Goal: Information Seeking & Learning: Check status

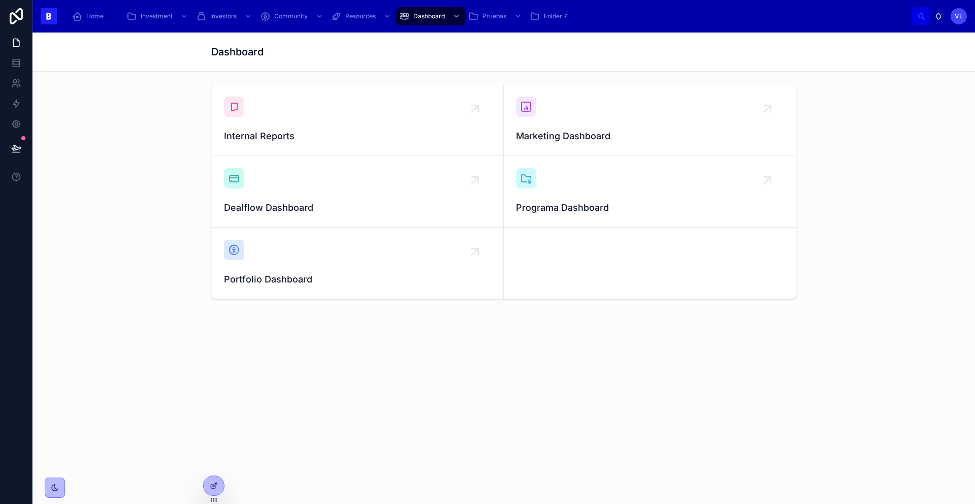
click at [162, 21] on div "Investment" at bounding box center [157, 16] width 63 height 16
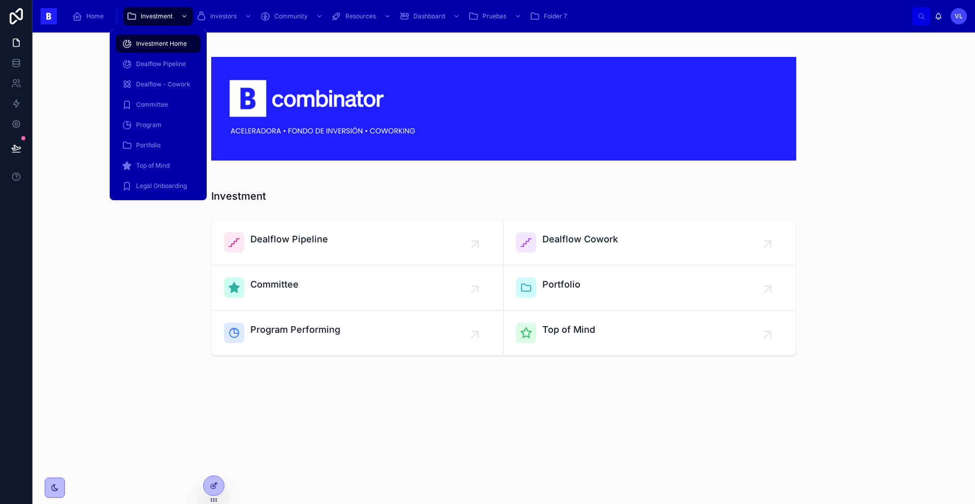
click at [152, 142] on span "Portfolio" at bounding box center [148, 145] width 24 height 8
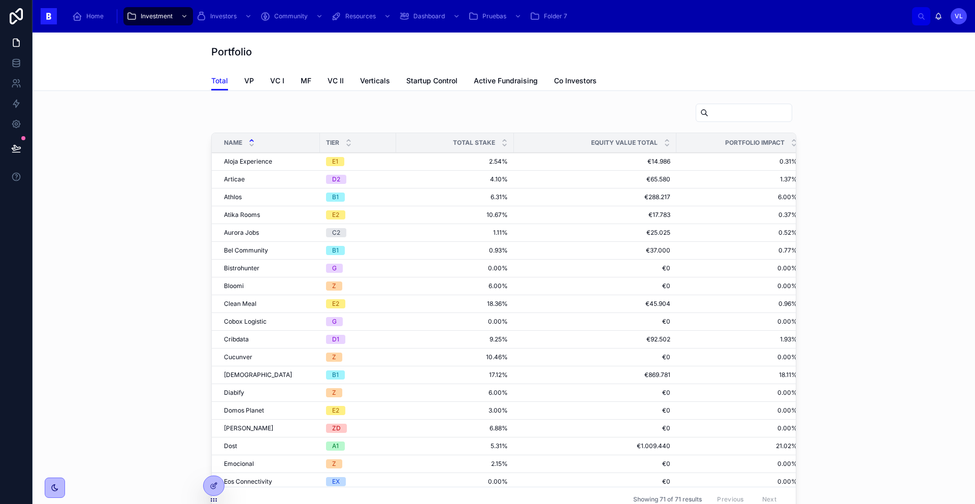
click at [341, 140] on div "Tier" at bounding box center [358, 142] width 76 height 19
click at [345, 143] on icon at bounding box center [348, 145] width 7 height 7
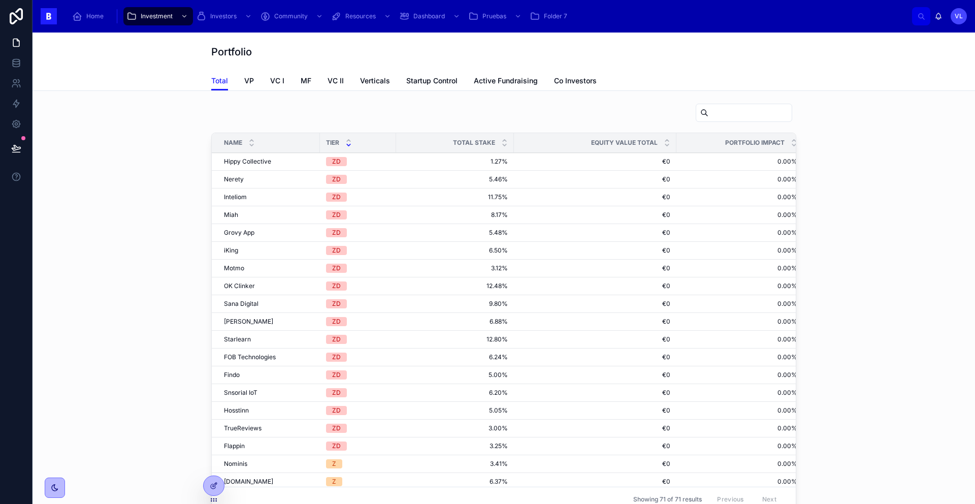
click at [347, 139] on icon at bounding box center [348, 140] width 7 height 7
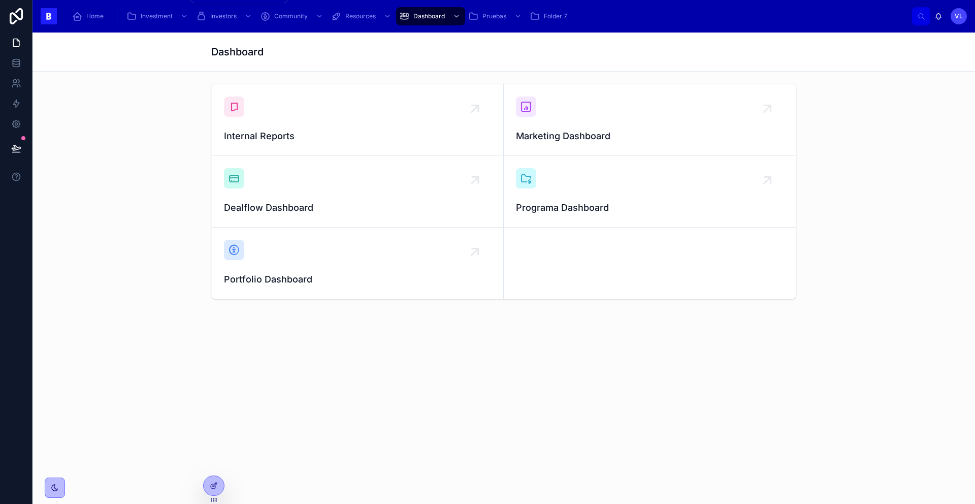
click at [160, 16] on span "Investment" at bounding box center [157, 16] width 32 height 8
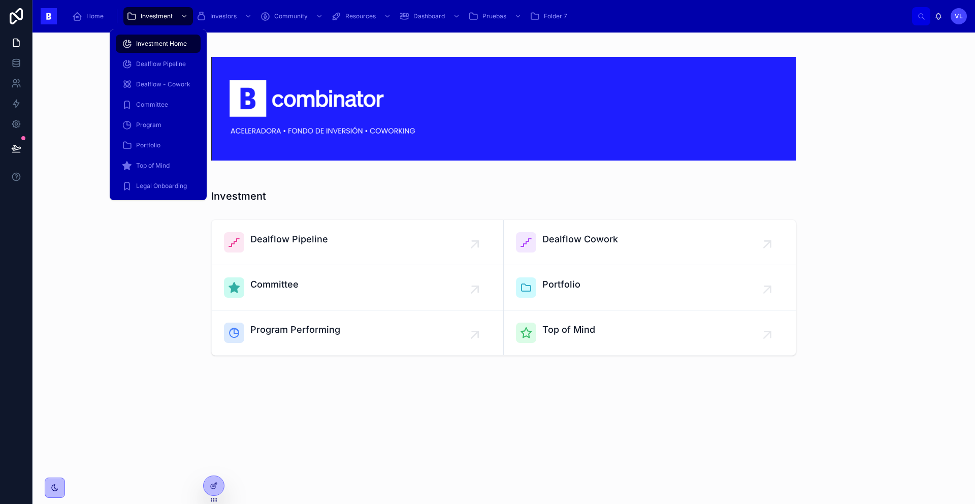
click at [157, 146] on span "Portfolio" at bounding box center [148, 145] width 24 height 8
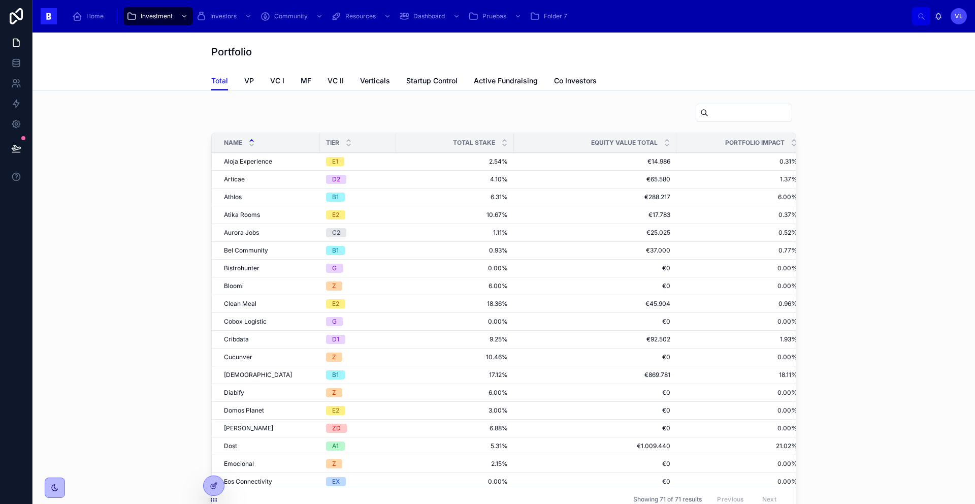
click at [346, 138] on icon at bounding box center [348, 140] width 7 height 7
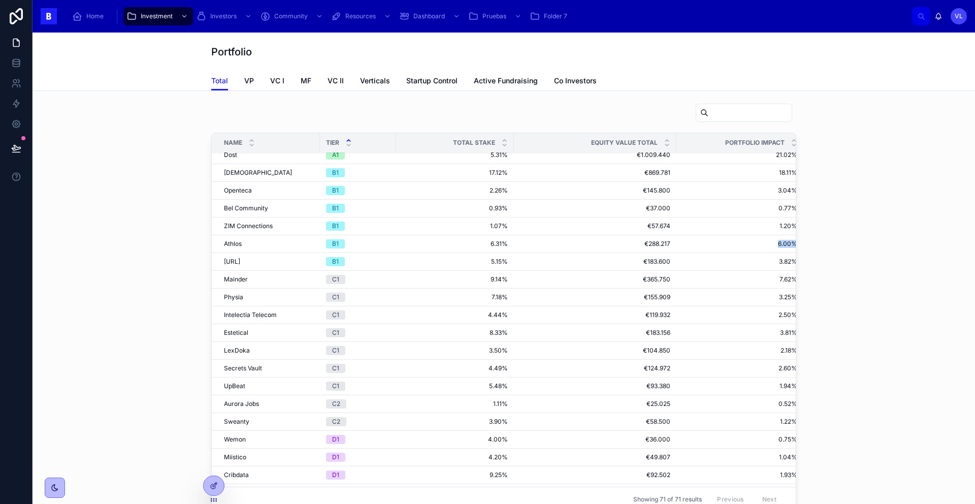
scroll to position [42, 91]
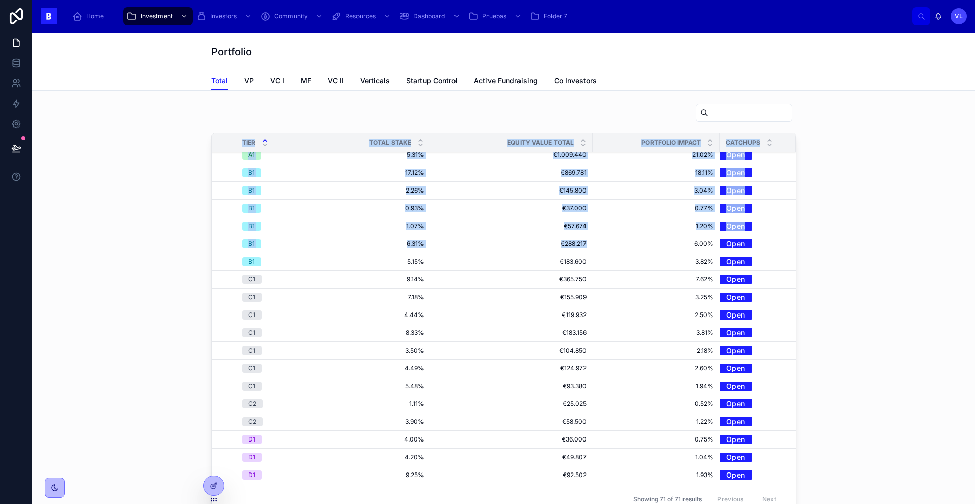
drag, startPoint x: 670, startPoint y: 247, endPoint x: 786, endPoint y: 246, distance: 115.8
click at [786, 246] on div "Name Tier Total Stake Equity Value Total Portfolio Impact CatchUps Tattoox Tatt…" at bounding box center [504, 322] width 584 height 378
click at [652, 243] on span "6.00%" at bounding box center [656, 244] width 115 height 8
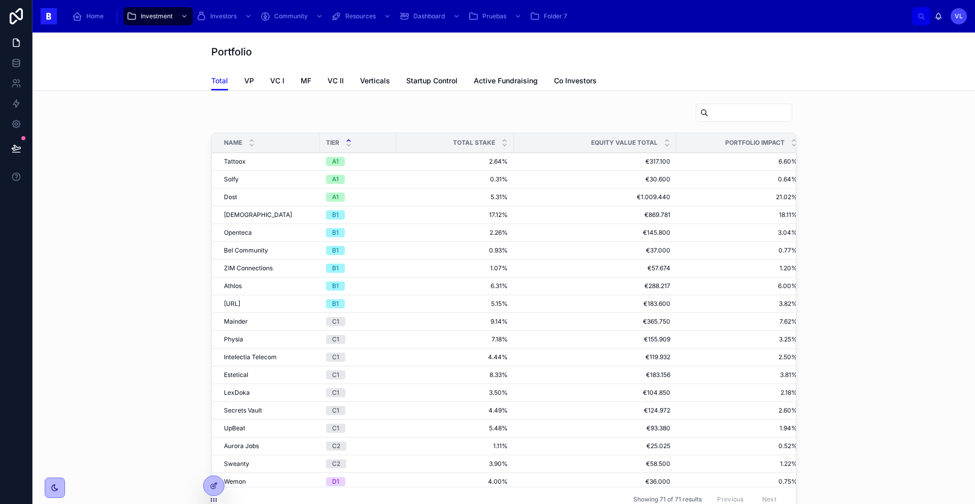
click at [244, 86] on link "VP" at bounding box center [249, 82] width 10 height 20
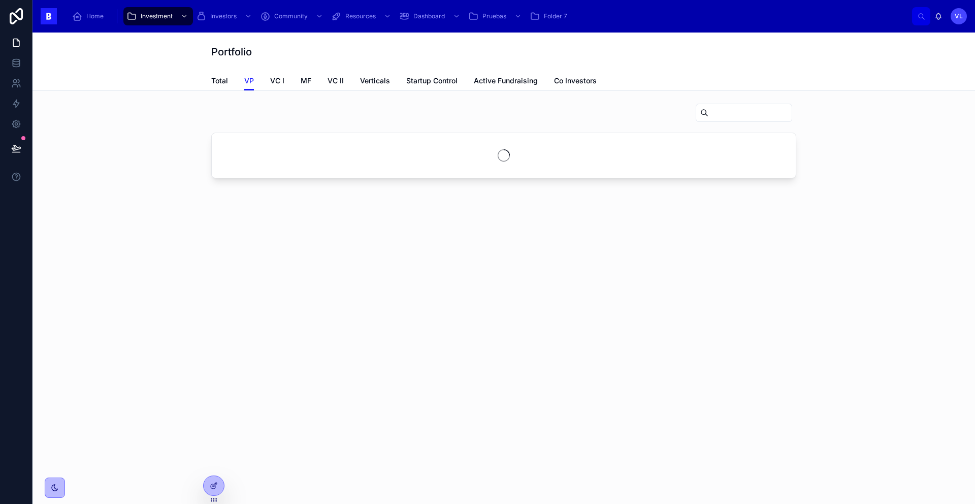
click at [278, 85] on span "VC I" at bounding box center [277, 81] width 14 height 10
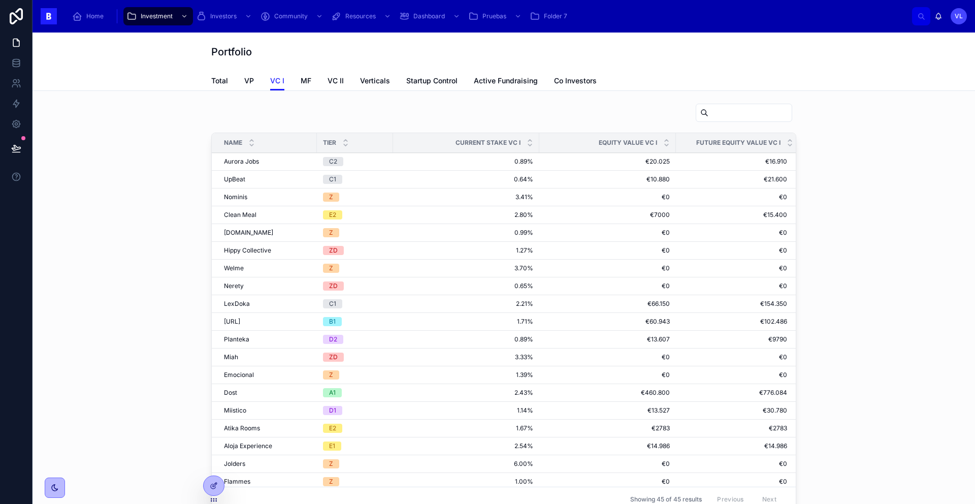
click at [343, 143] on div at bounding box center [345, 142] width 7 height 11
click at [342, 141] on div at bounding box center [345, 142] width 7 height 11
click at [342, 145] on icon at bounding box center [345, 145] width 7 height 7
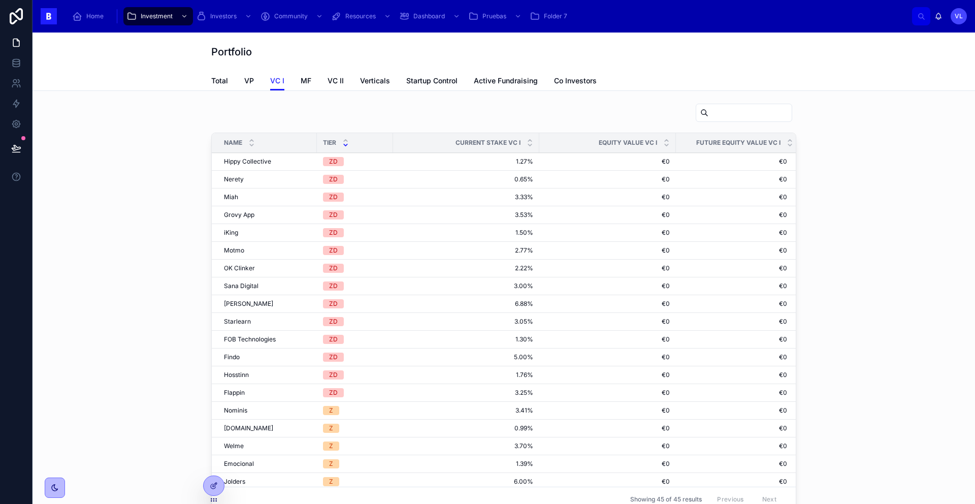
click at [344, 140] on icon at bounding box center [346, 141] width 4 height 2
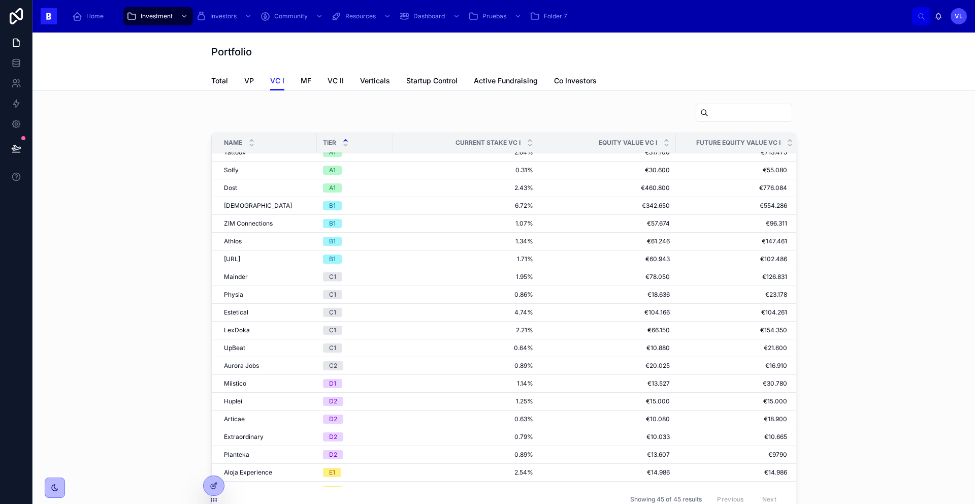
scroll to position [11, 0]
drag, startPoint x: 760, startPoint y: 235, endPoint x: 805, endPoint y: 236, distance: 44.7
click at [805, 236] on div "Name Tier Current Stake VC I Equity Value VC I Future Equity Value VC I Tattoox…" at bounding box center [504, 309] width 926 height 420
drag, startPoint x: 694, startPoint y: 237, endPoint x: 789, endPoint y: 2, distance: 253.7
click at [216, 79] on span "Total" at bounding box center [219, 81] width 17 height 10
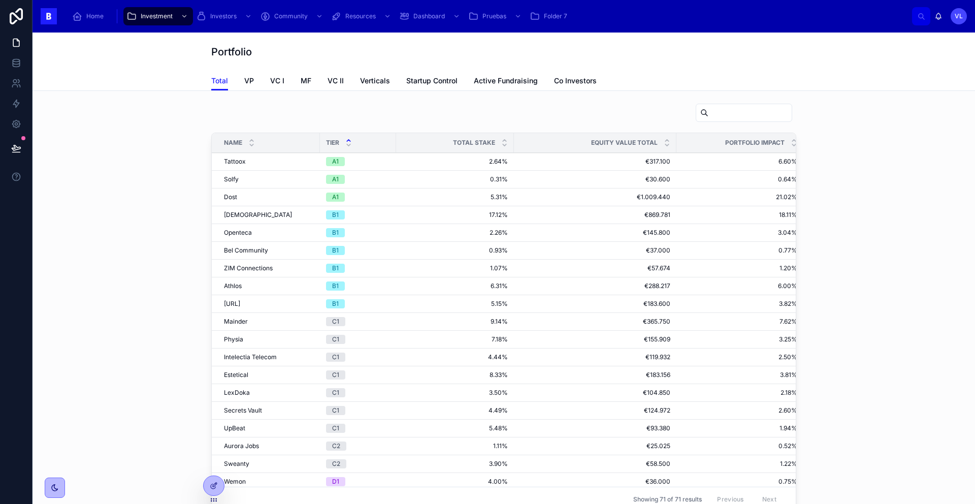
click at [218, 82] on span "Total" at bounding box center [219, 81] width 17 height 10
click at [347, 144] on icon at bounding box center [349, 145] width 4 height 2
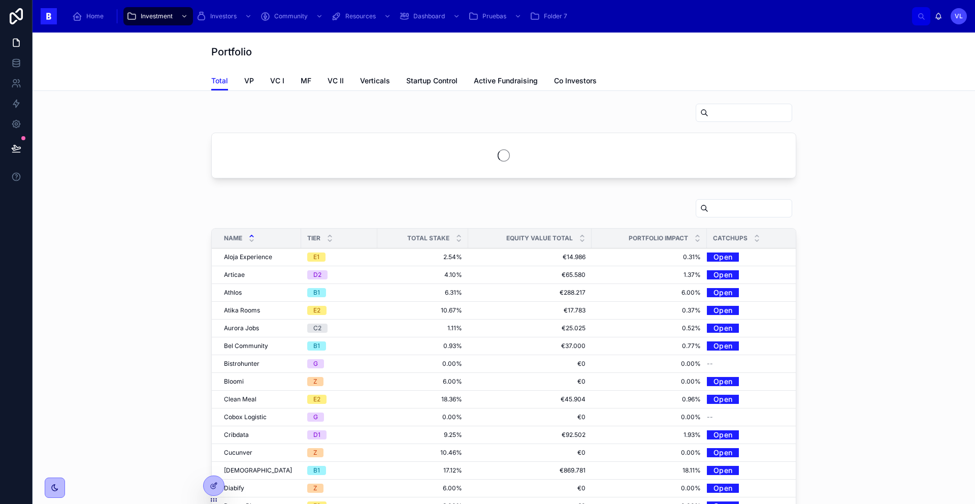
click at [328, 236] on icon at bounding box center [329, 236] width 7 height 7
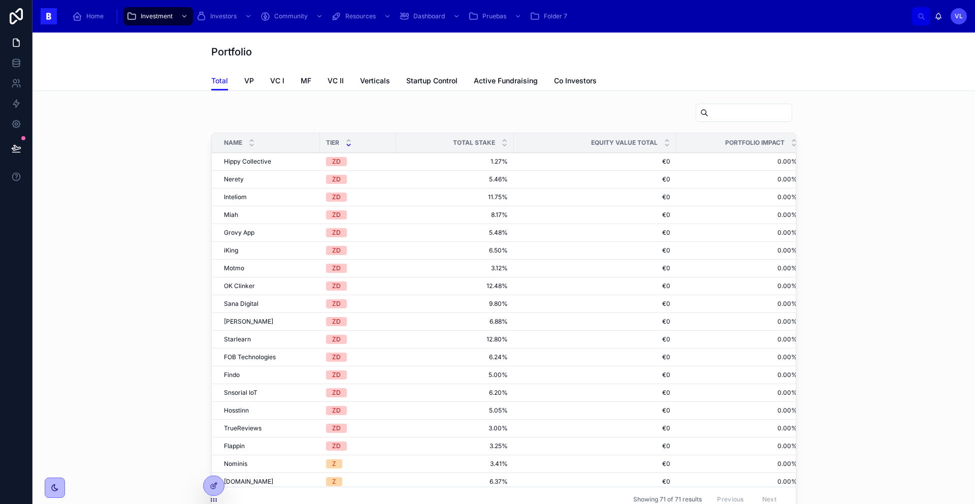
click at [346, 139] on icon at bounding box center [348, 140] width 7 height 7
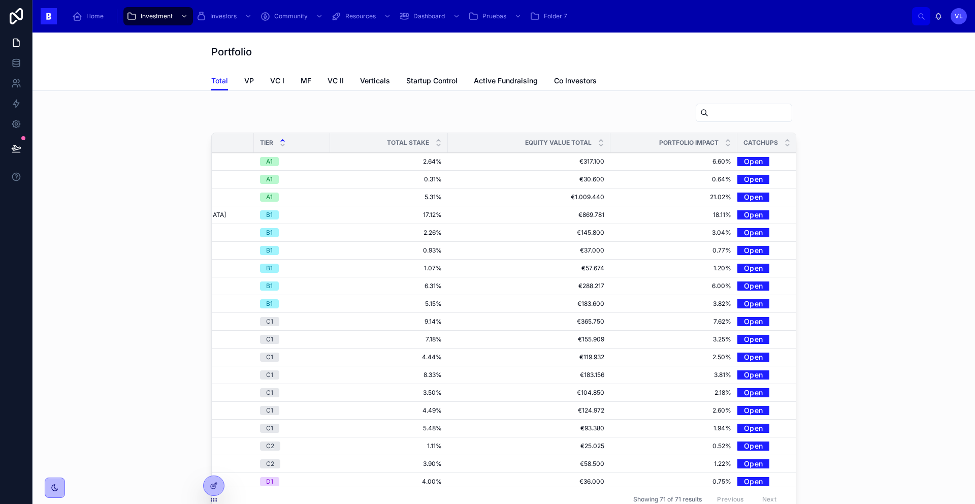
scroll to position [0, 91]
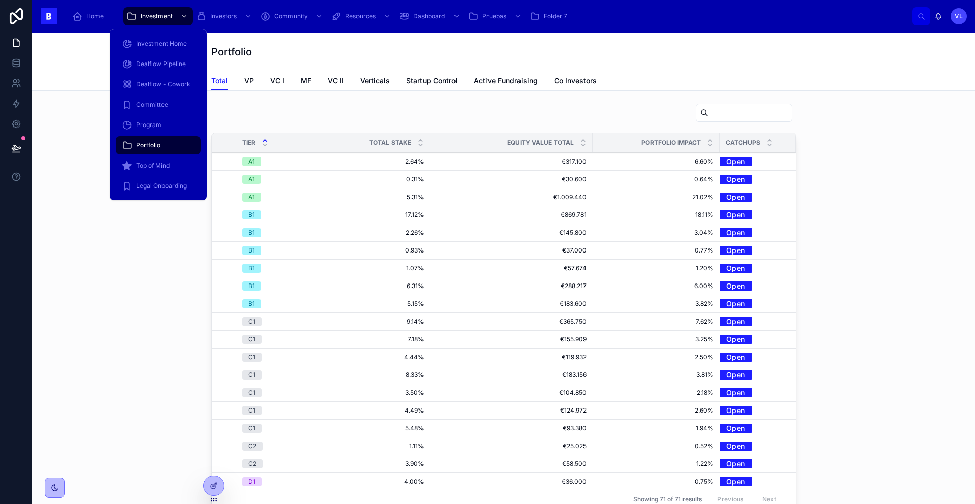
click at [148, 145] on span "Portfolio" at bounding box center [148, 145] width 24 height 8
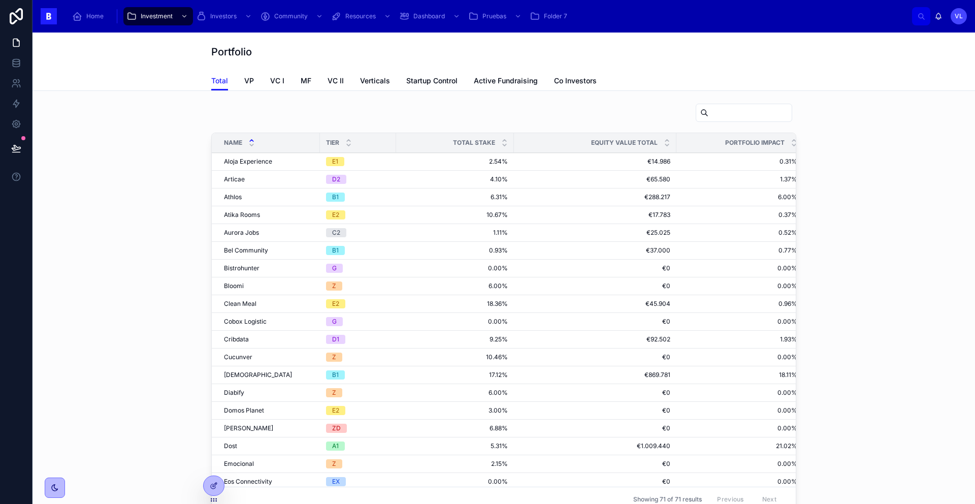
click at [272, 78] on span "VC I" at bounding box center [277, 81] width 14 height 10
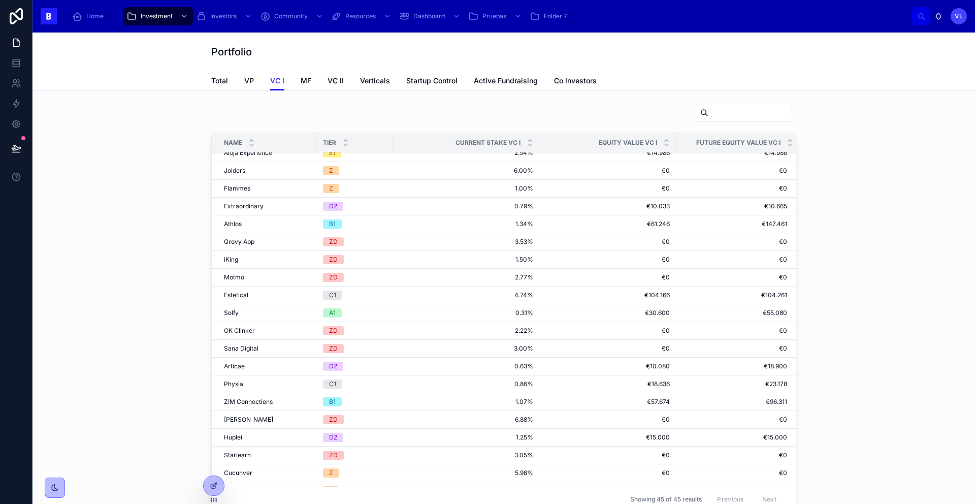
scroll to position [296, 0]
